Goal: Task Accomplishment & Management: Manage account settings

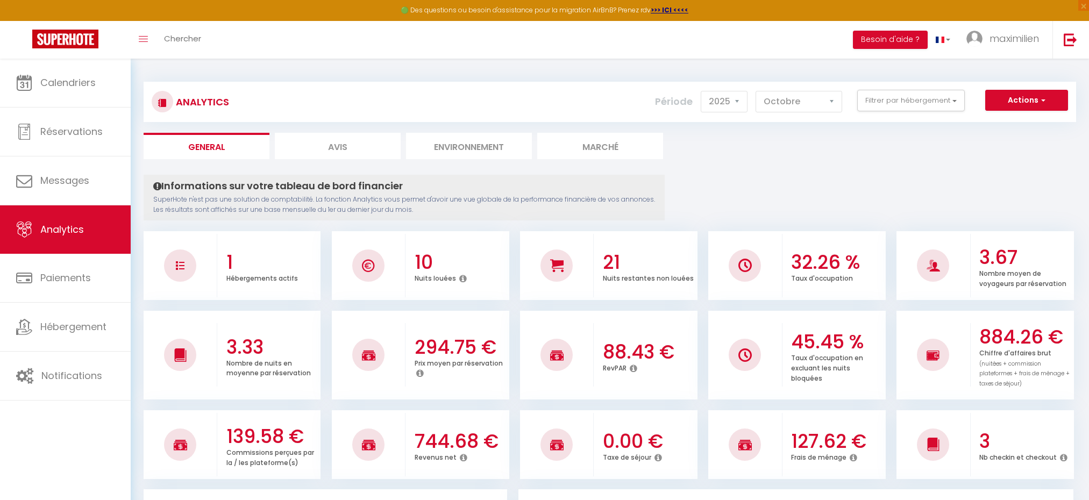
select select "2025"
select select "10"
click at [98, 88] on link "Calendriers" at bounding box center [65, 83] width 131 height 48
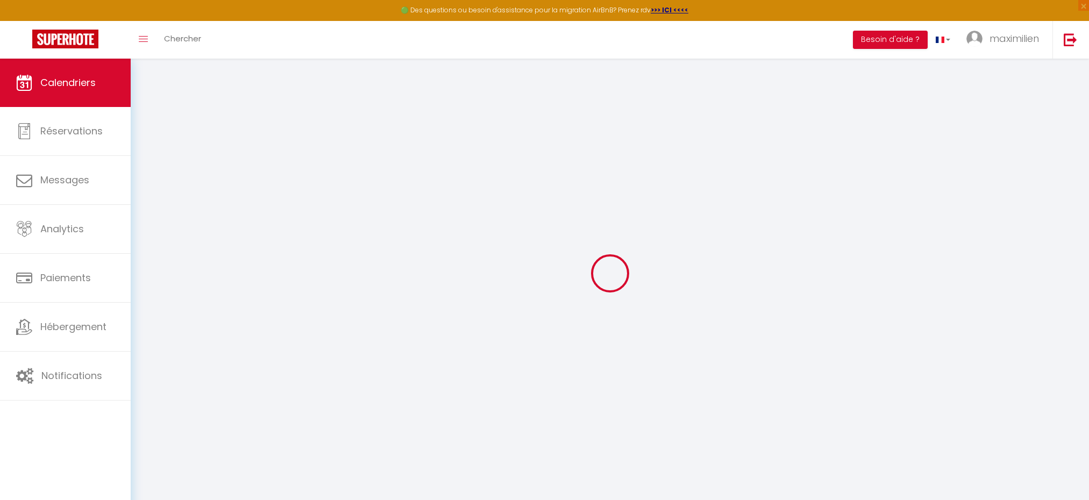
select select
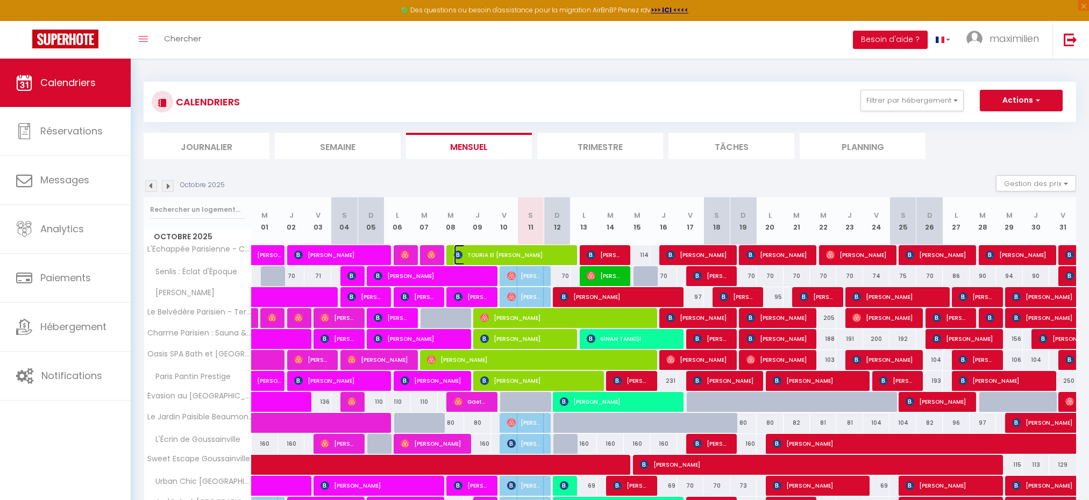
click at [526, 256] on span "TOURIA El [PERSON_NAME]" at bounding box center [511, 255] width 114 height 20
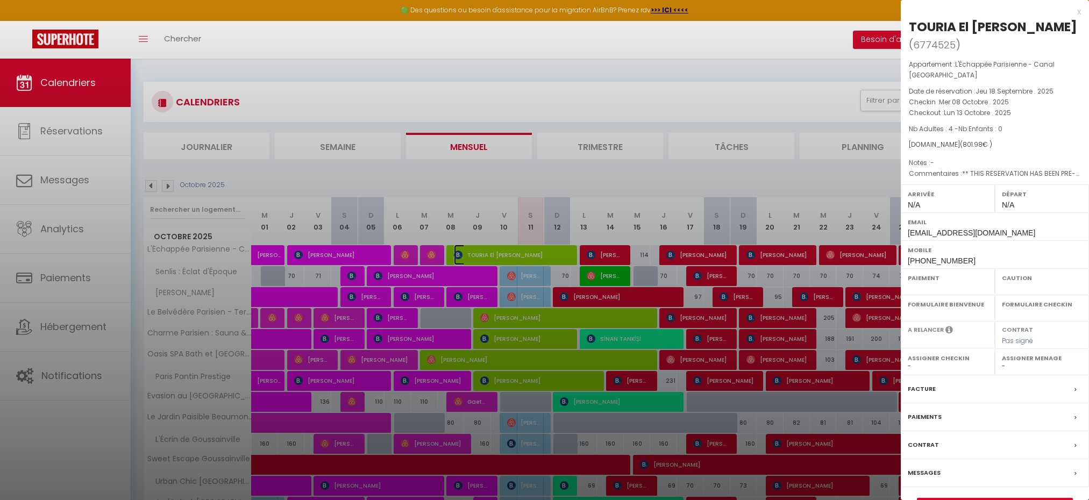
select select "OK"
select select "0"
select select "1"
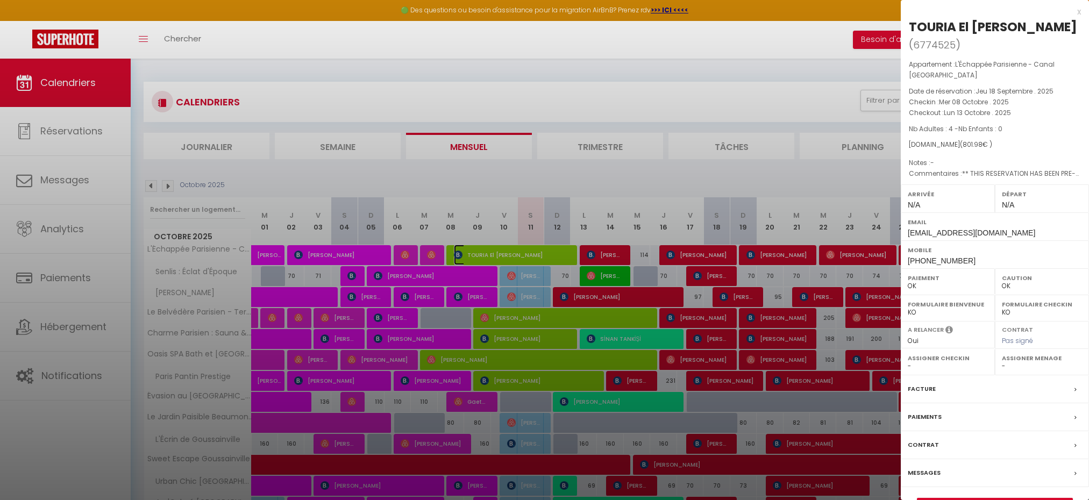
select select
click at [1077, 11] on div "x" at bounding box center [991, 11] width 180 height 13
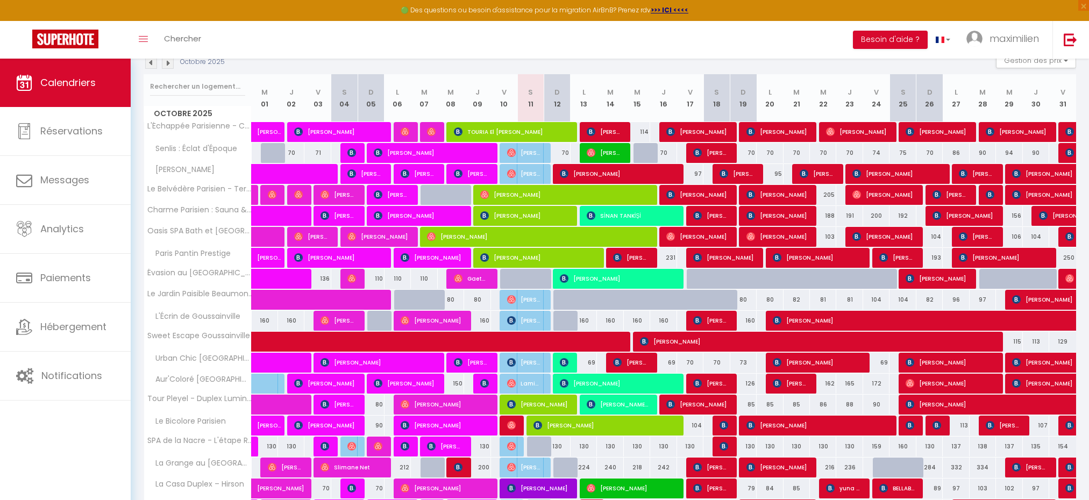
scroll to position [123, 0]
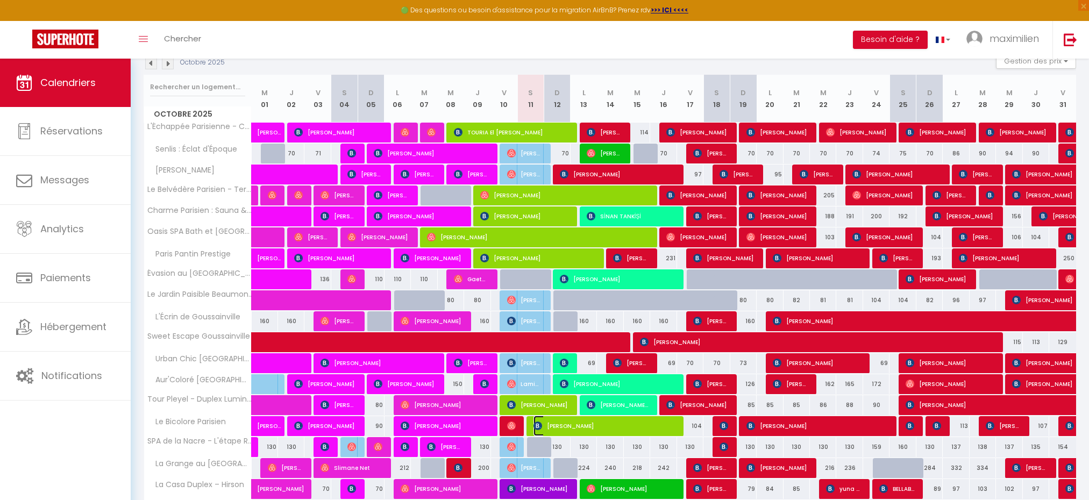
click at [589, 429] on span "[PERSON_NAME]" at bounding box center [604, 426] width 140 height 20
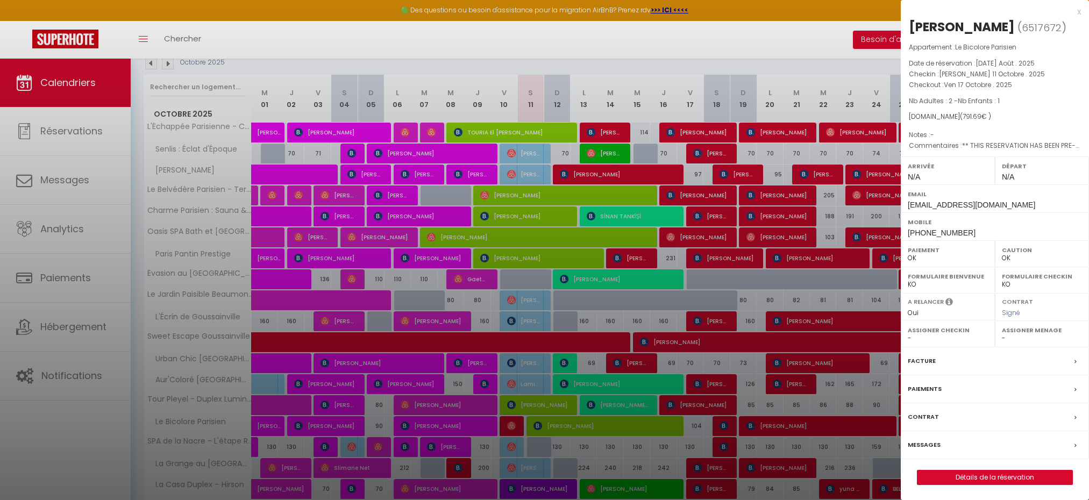
click at [1077, 14] on div "x" at bounding box center [991, 11] width 180 height 13
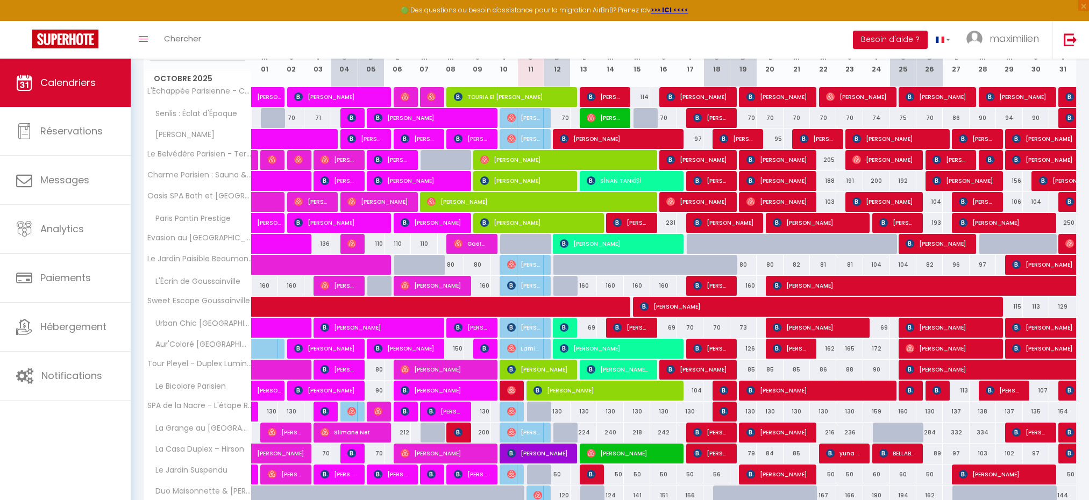
scroll to position [162, 0]
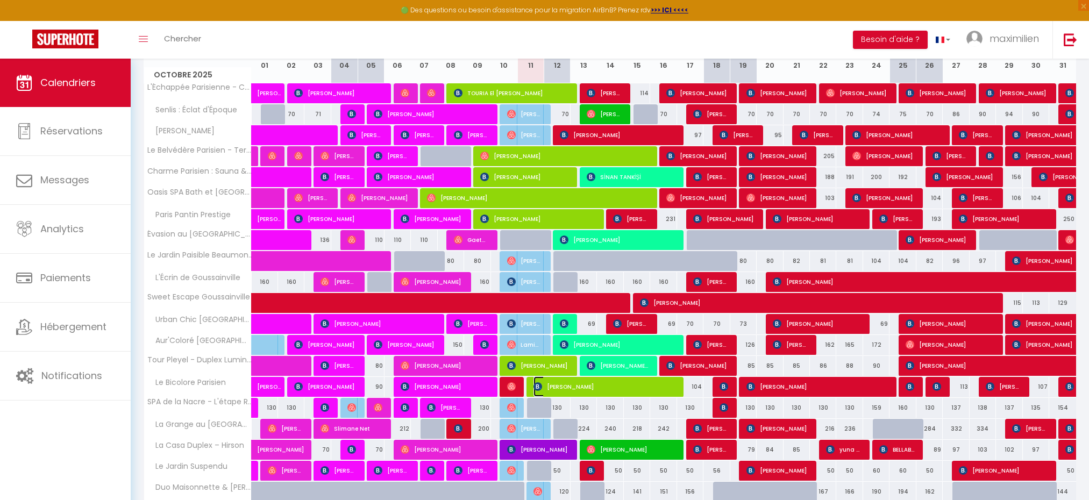
click at [574, 389] on span "[PERSON_NAME]" at bounding box center [604, 387] width 140 height 20
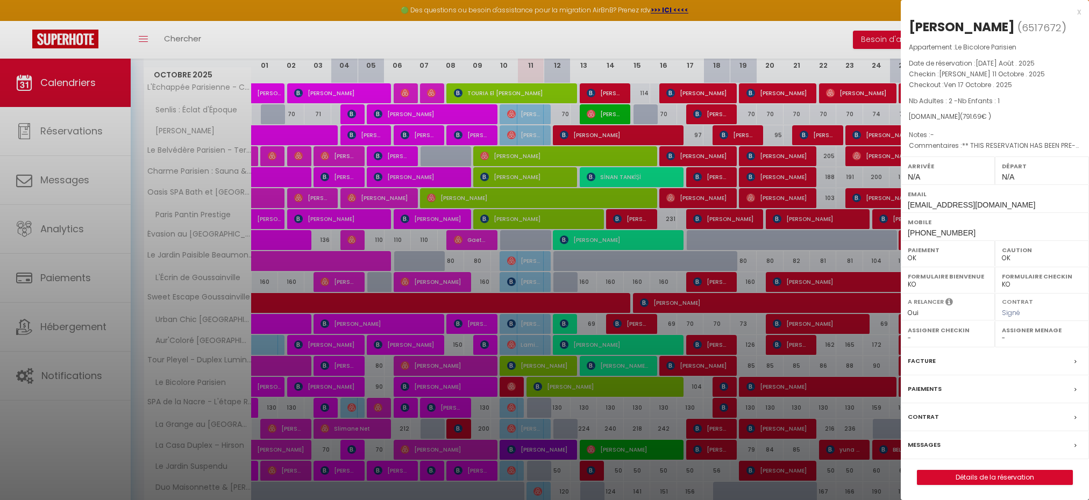
click at [930, 448] on label "Messages" at bounding box center [924, 444] width 33 height 11
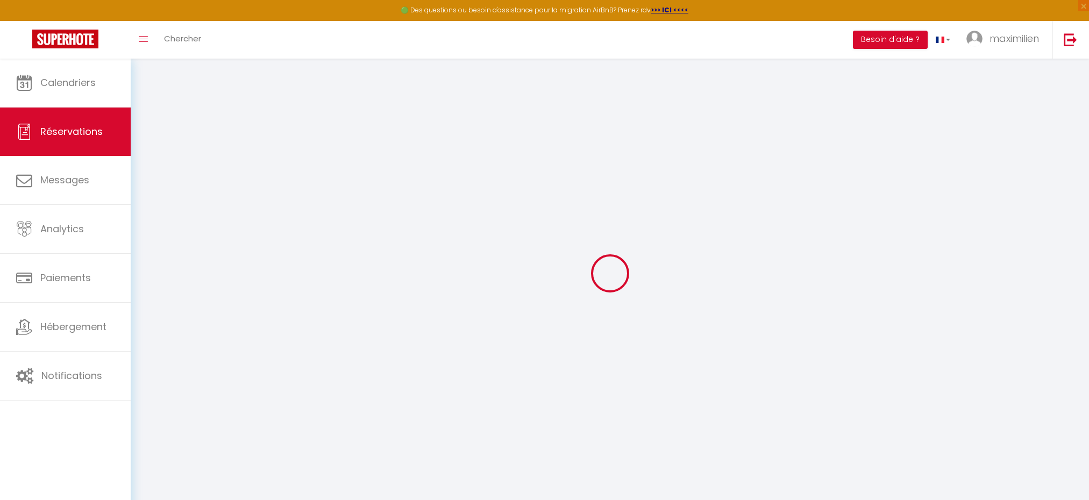
select select
checkbox input "false"
select select
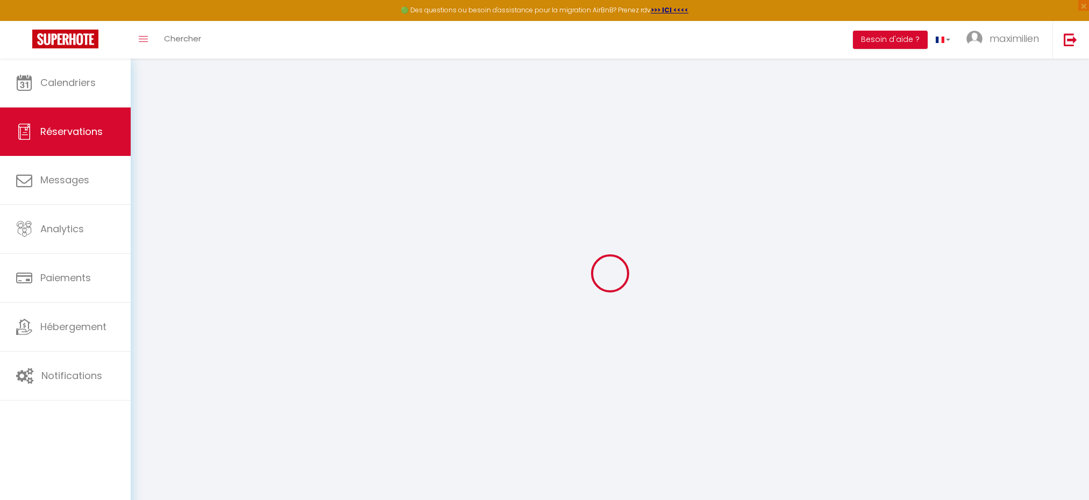
checkbox input "false"
type textarea "** THIS RESERVATION HAS BEEN PRE-PAID ** BOOKING NOTE : Payment charge is EUR 1…"
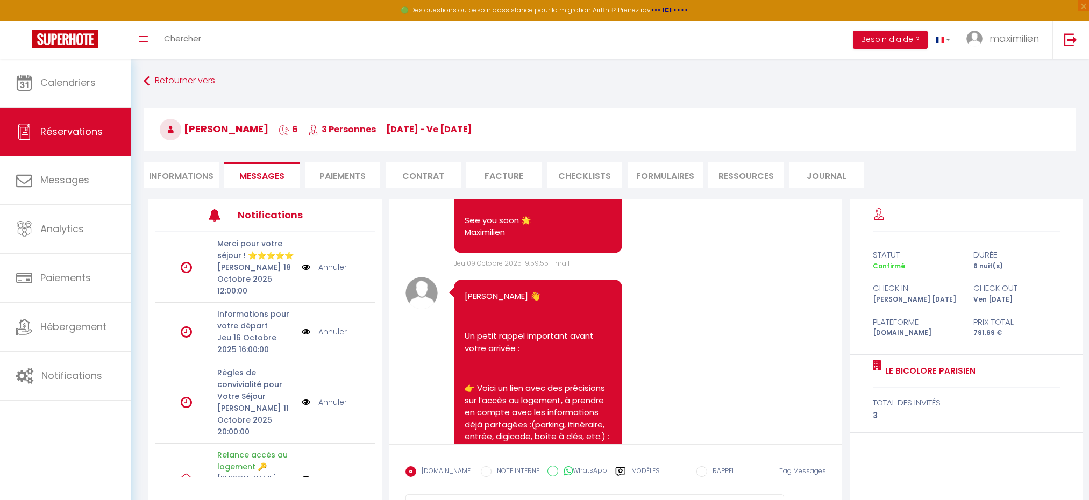
scroll to position [3268, 0]
